Goal: Information Seeking & Learning: Learn about a topic

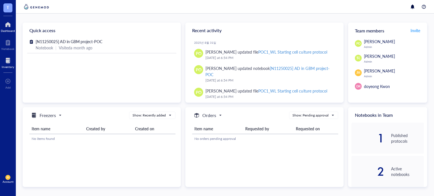
click at [11, 60] on div at bounding box center [8, 60] width 12 height 9
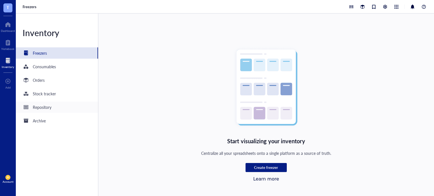
click at [56, 106] on div "Repository" at bounding box center [57, 107] width 82 height 11
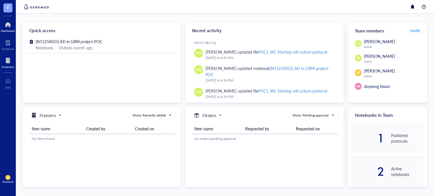
click at [8, 65] on div "Inventory" at bounding box center [8, 66] width 12 height 3
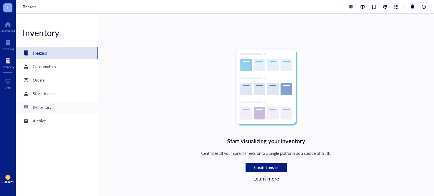
click at [44, 106] on div "Repository" at bounding box center [42, 107] width 19 height 6
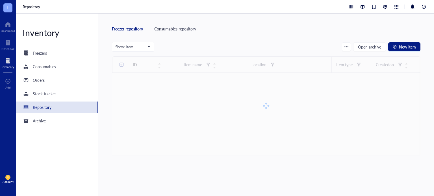
click at [181, 26] on div "Consumables repository" at bounding box center [175, 29] width 42 height 6
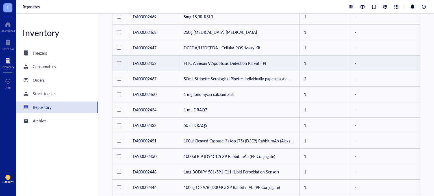
scroll to position [70, 0]
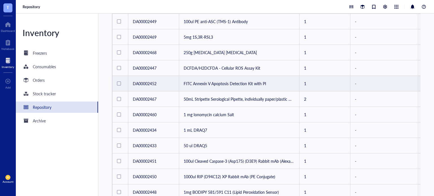
click at [202, 85] on td "FITC Annexin V Apoptosis Detection Kit with PI" at bounding box center [239, 84] width 120 height 16
